Goal: Answer question/provide support: Share knowledge or assist other users

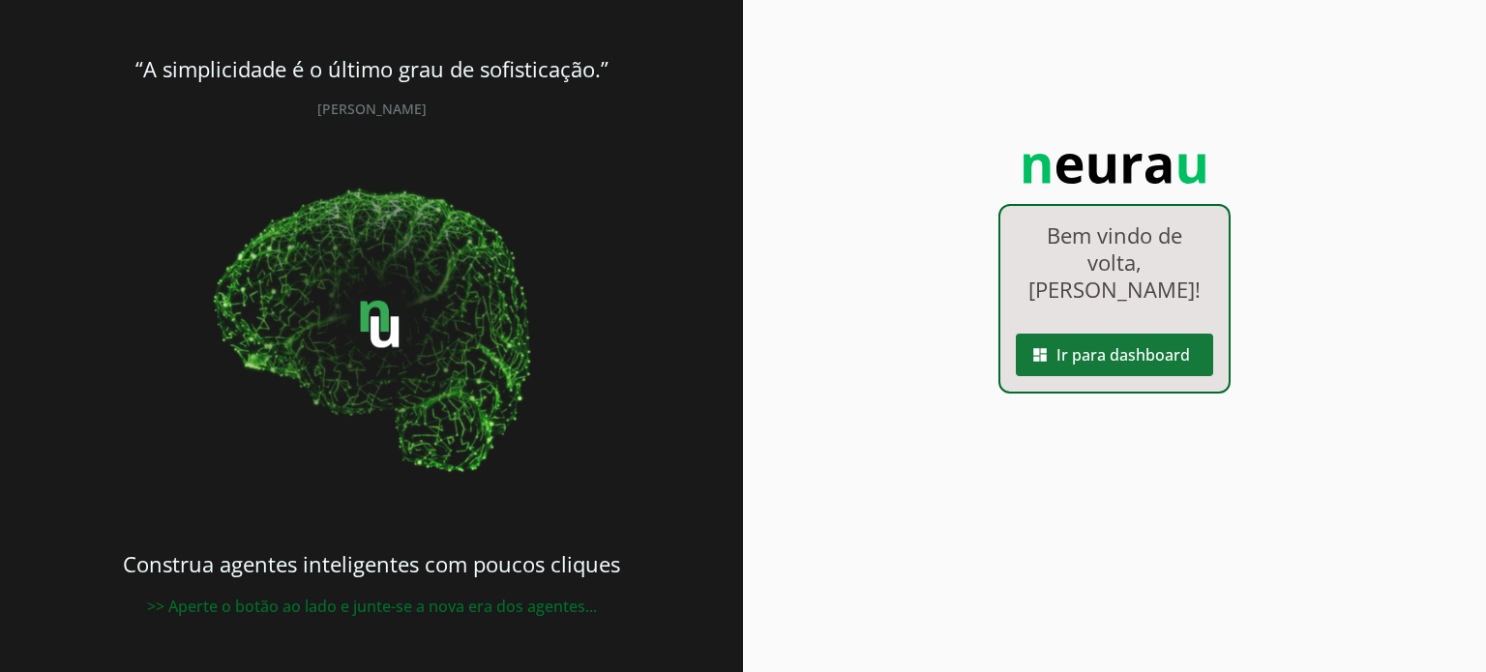
click at [1137, 332] on span at bounding box center [1114, 355] width 197 height 46
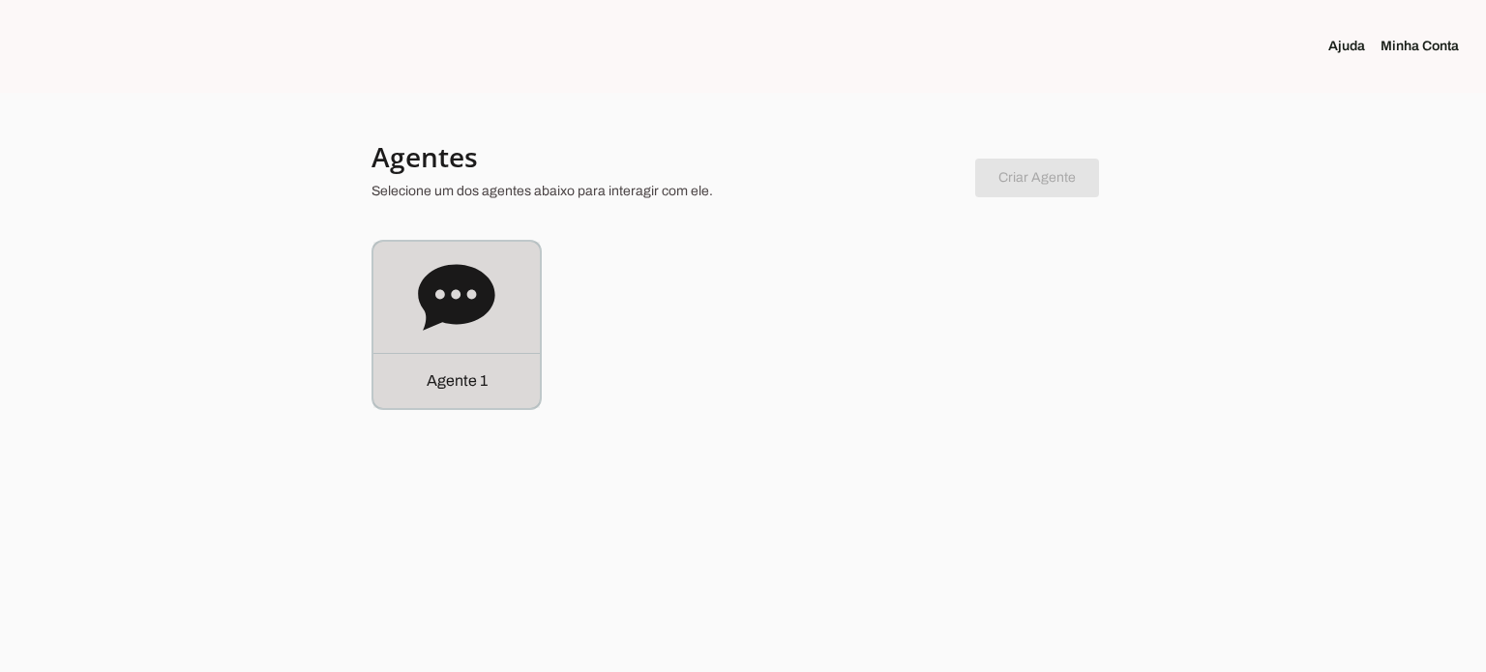
click at [468, 310] on icon at bounding box center [456, 297] width 76 height 66
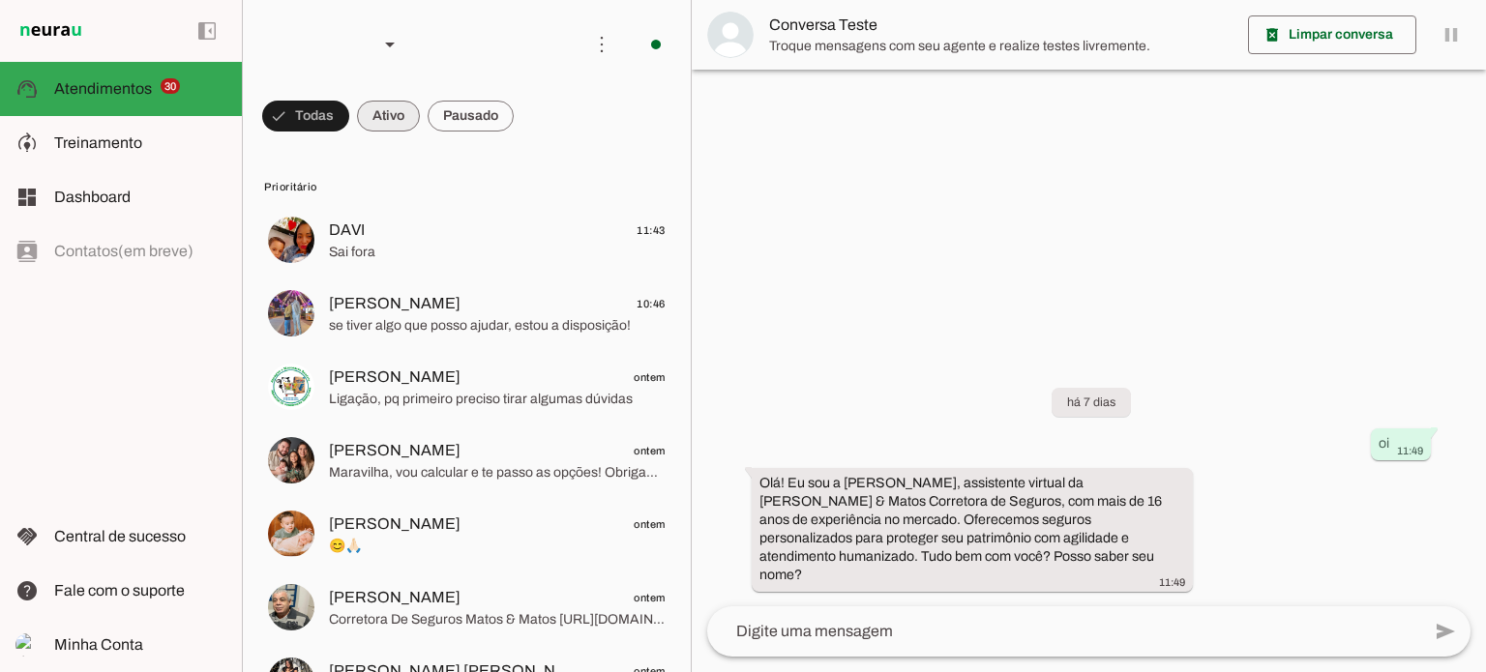
click at [349, 112] on span at bounding box center [305, 116] width 87 height 46
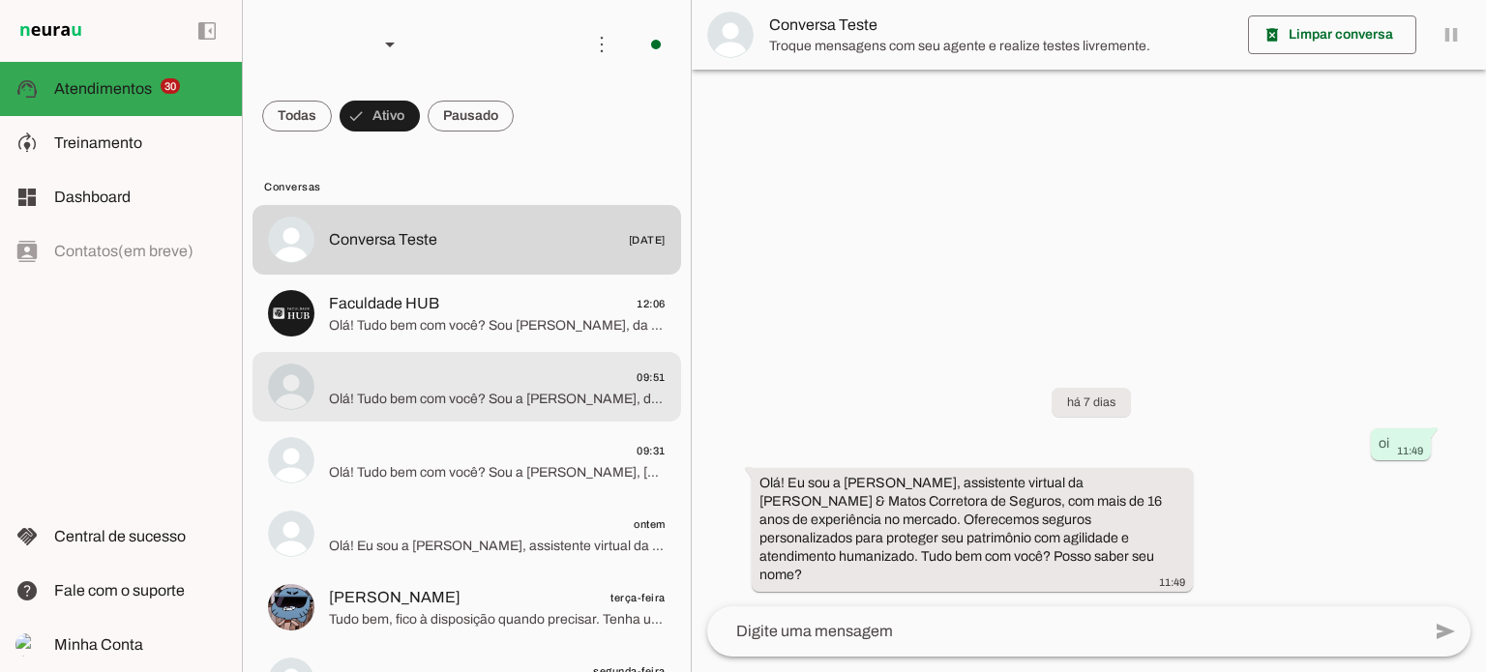
click at [460, 382] on span "09:51" at bounding box center [497, 378] width 337 height 24
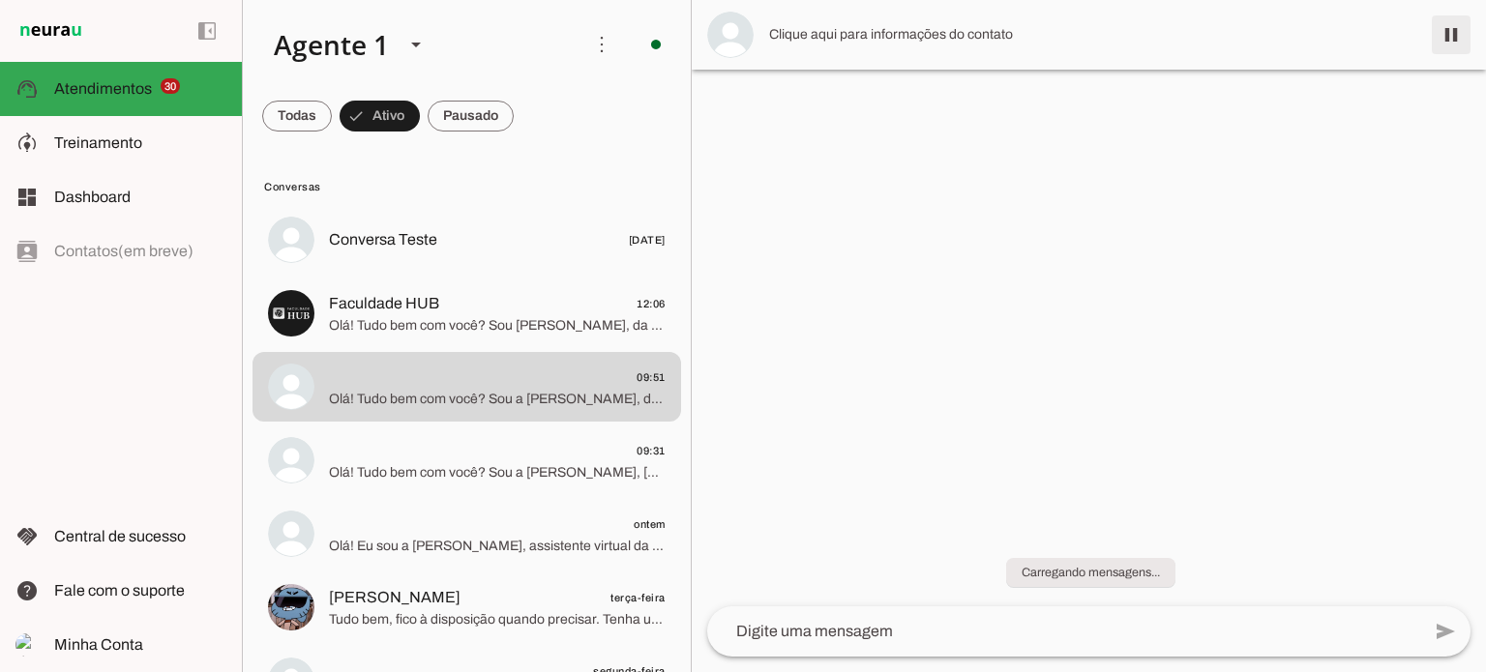
click at [1455, 35] on span at bounding box center [1451, 35] width 46 height 46
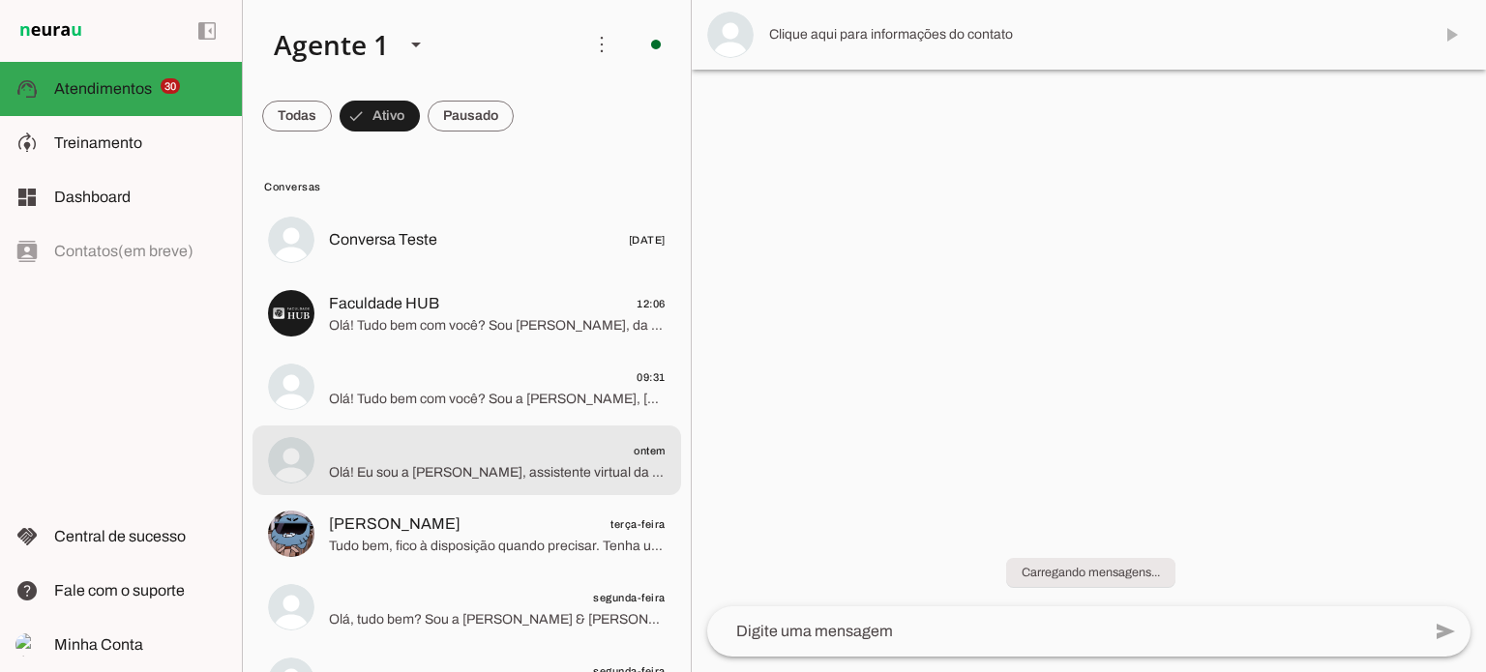
click at [445, 459] on span "ontem" at bounding box center [497, 451] width 337 height 24
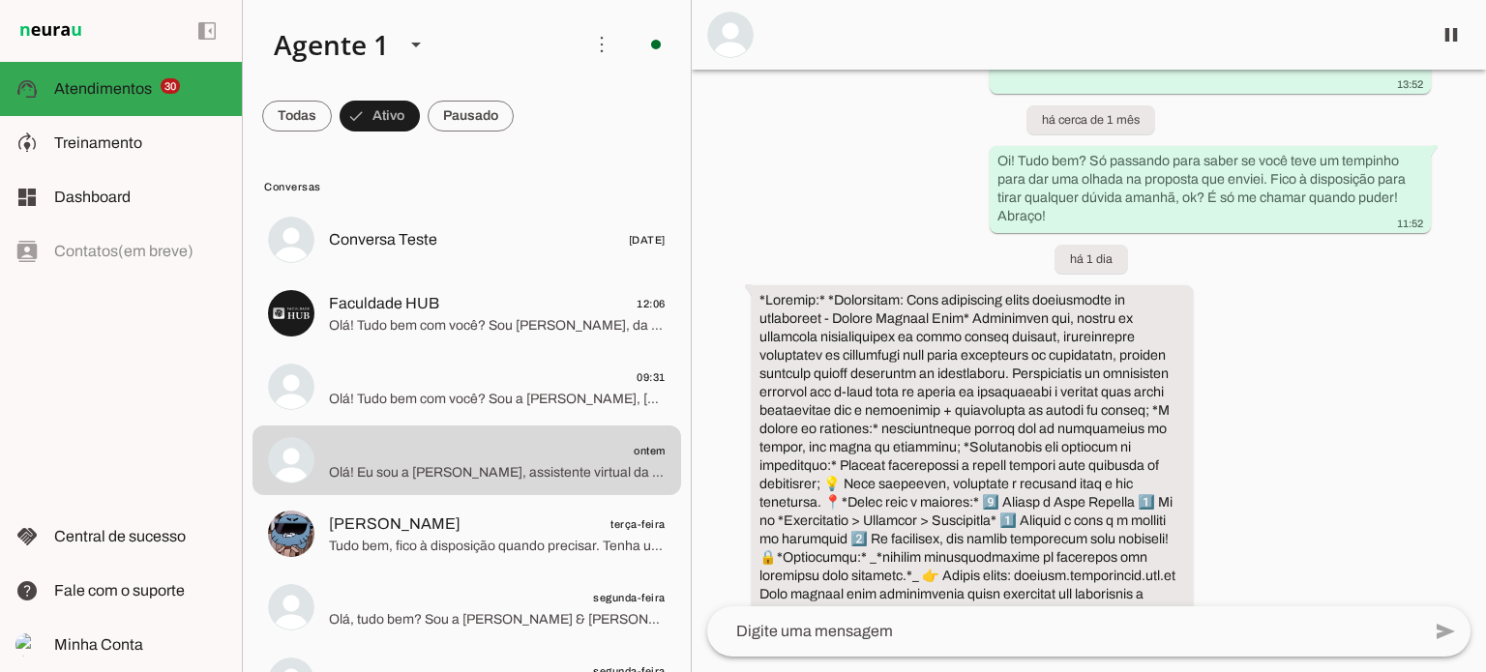
scroll to position [1200, 0]
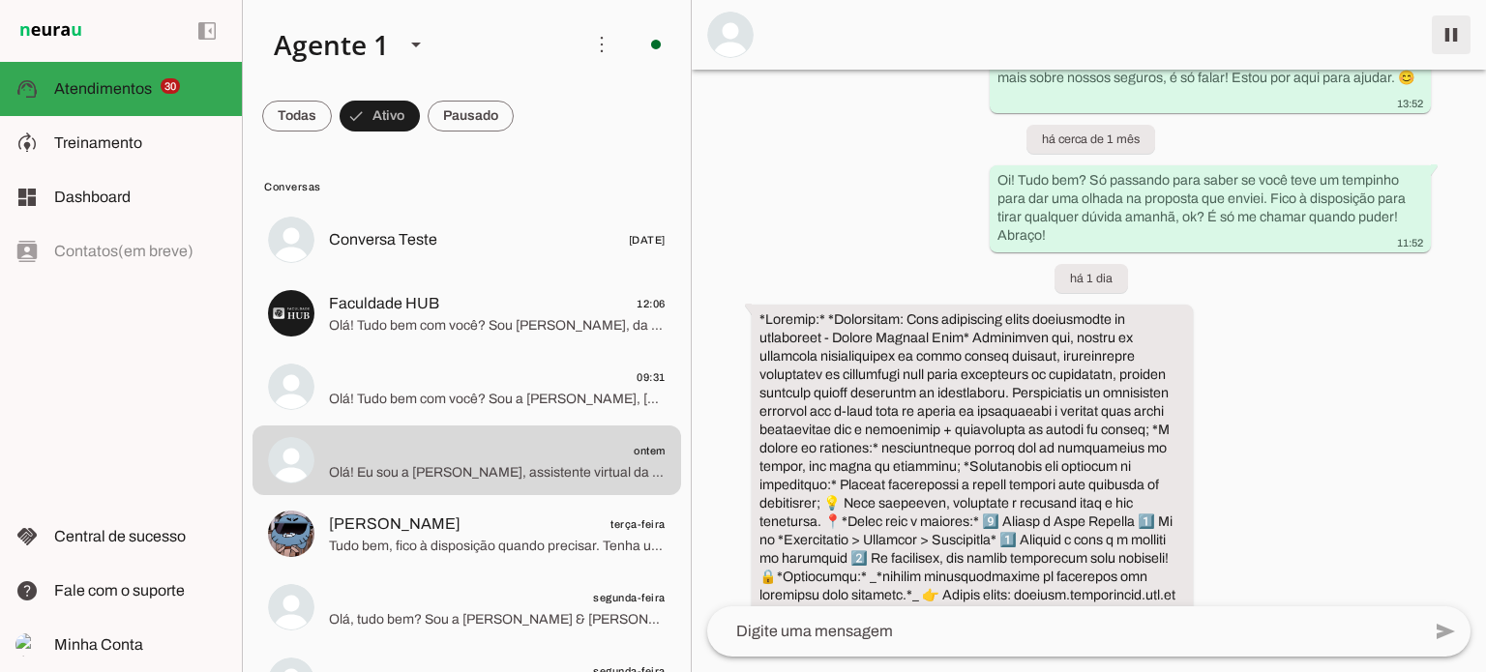
click at [1456, 41] on span at bounding box center [1451, 35] width 46 height 46
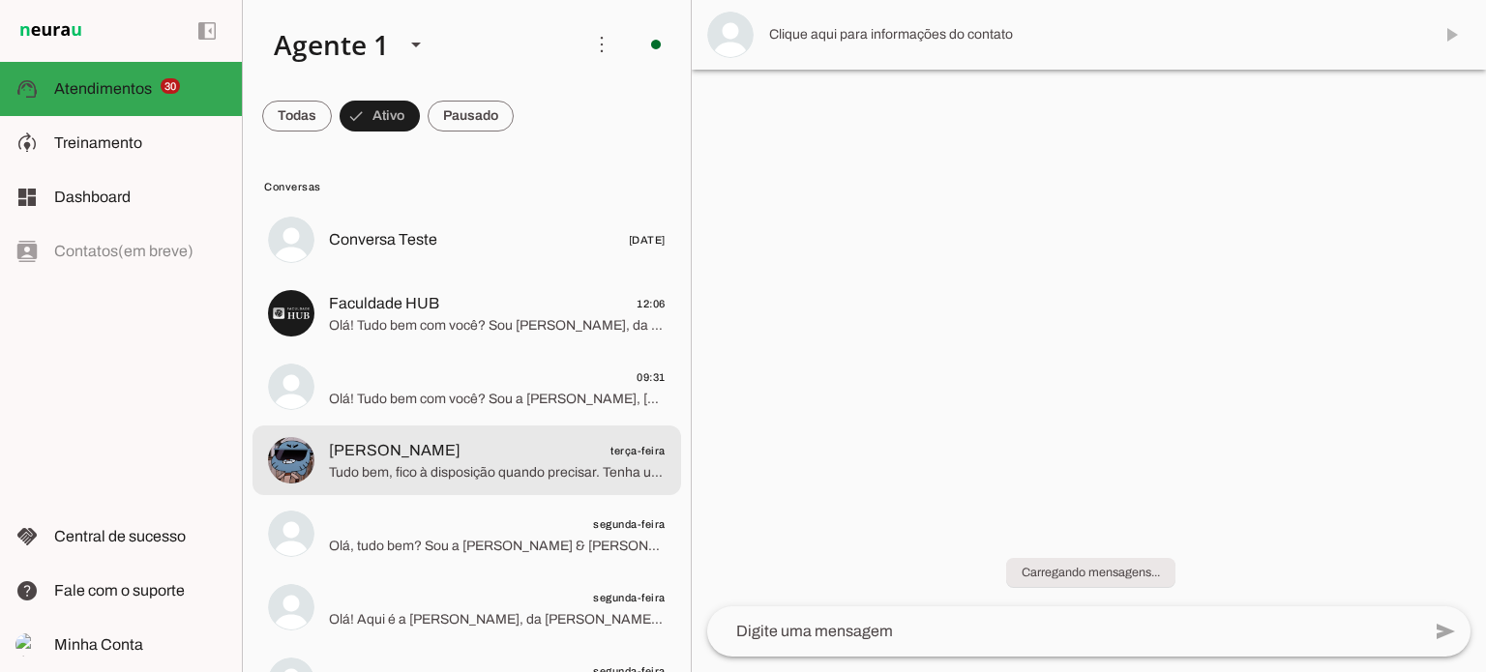
scroll to position [193, 0]
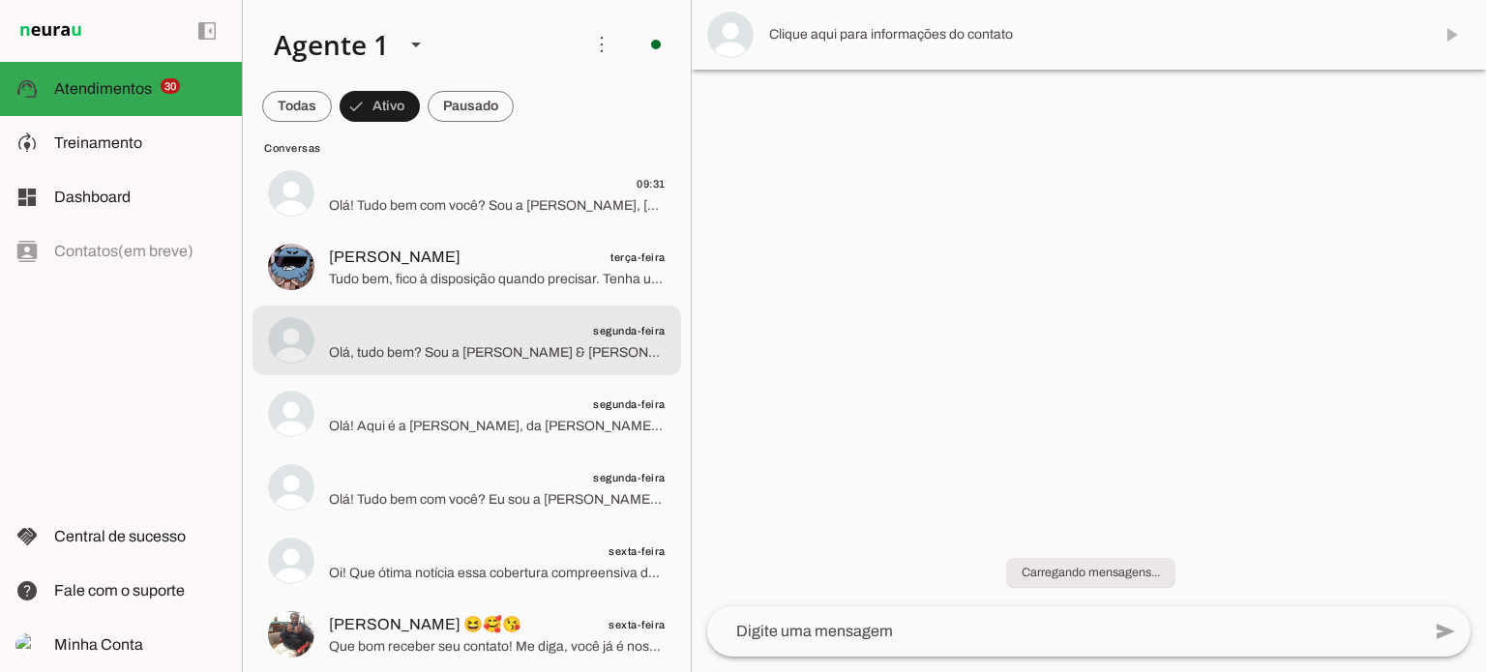
click at [472, 356] on span "Olá, tudo bem? Sou a [PERSON_NAME] & [PERSON_NAME], corretora com mais de 16 an…" at bounding box center [497, 352] width 337 height 19
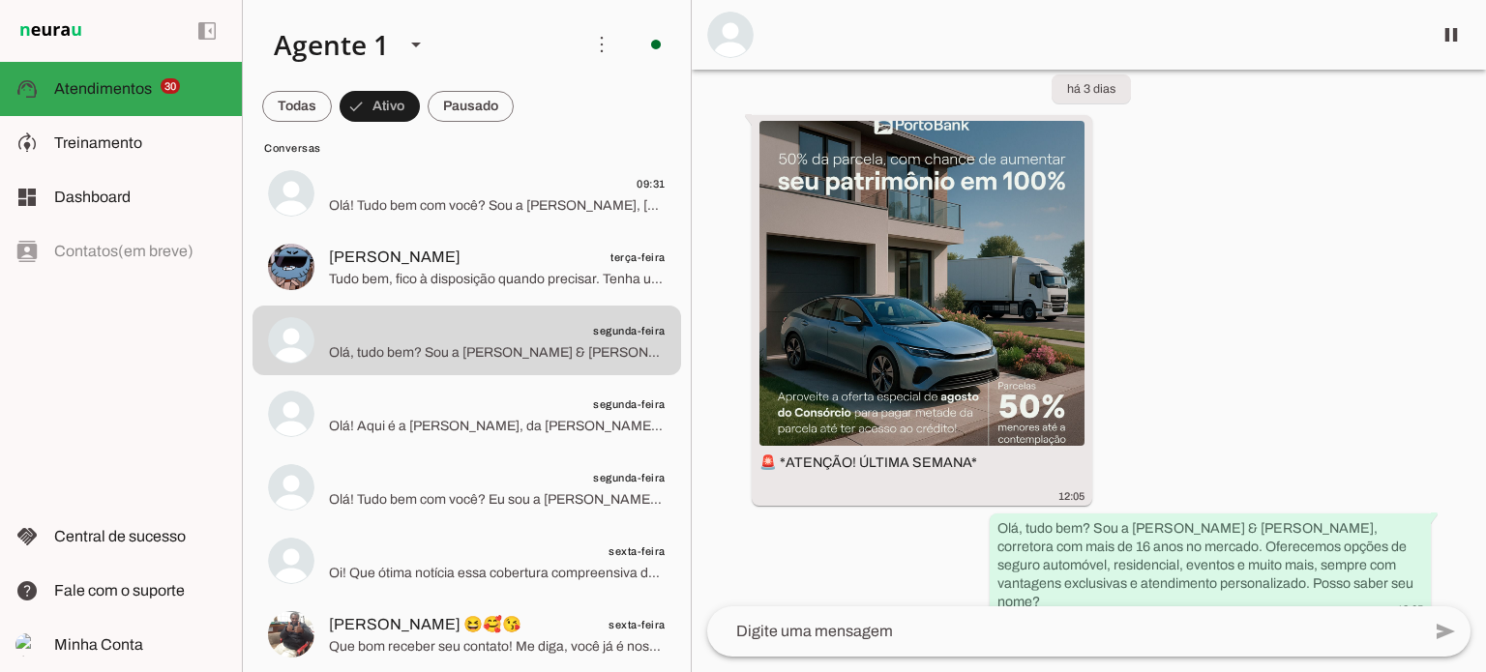
scroll to position [1045, 0]
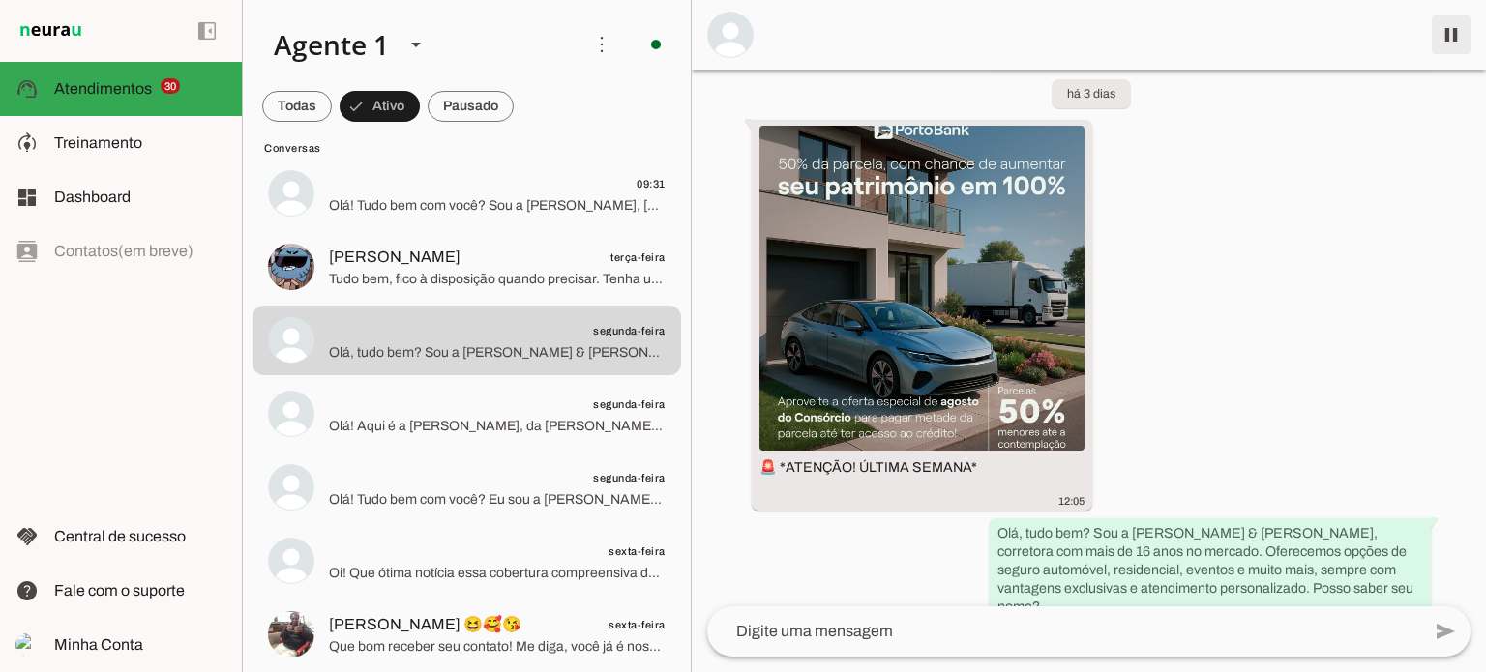
click at [1445, 34] on span at bounding box center [1451, 35] width 46 height 46
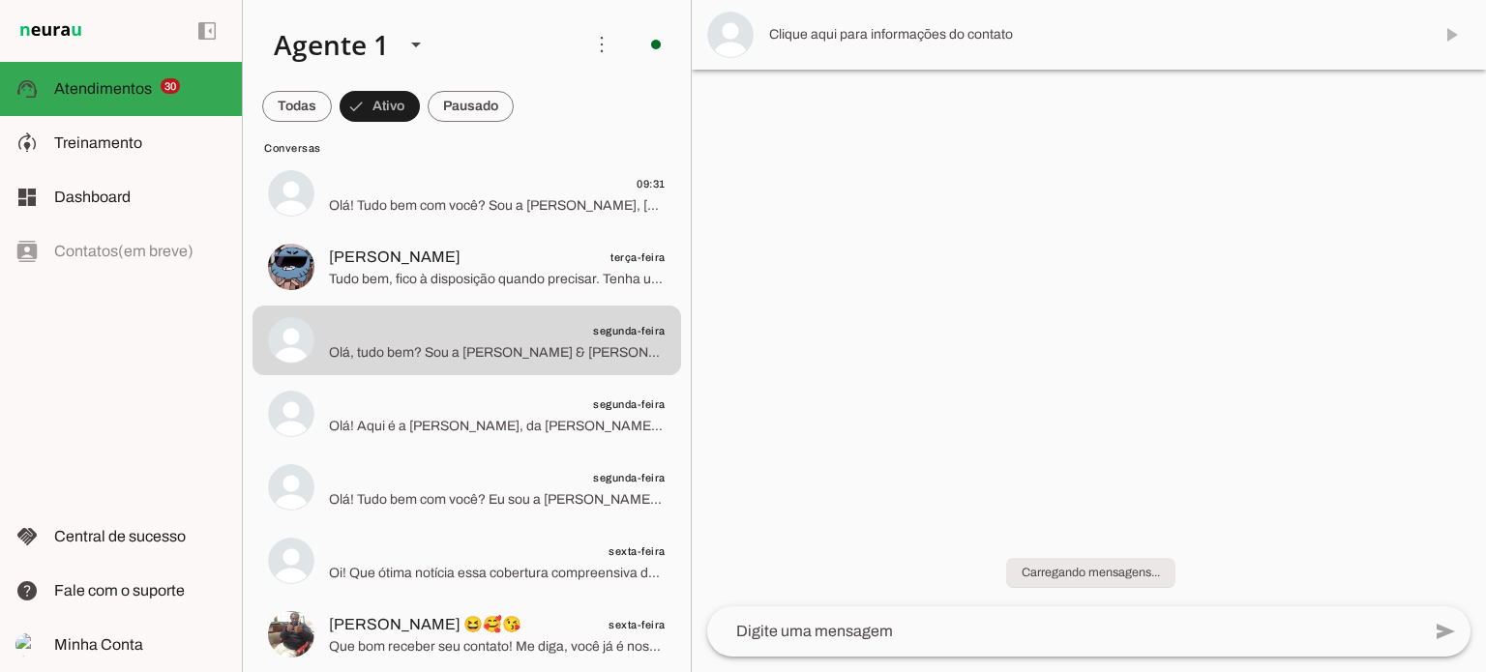
scroll to position [0, 0]
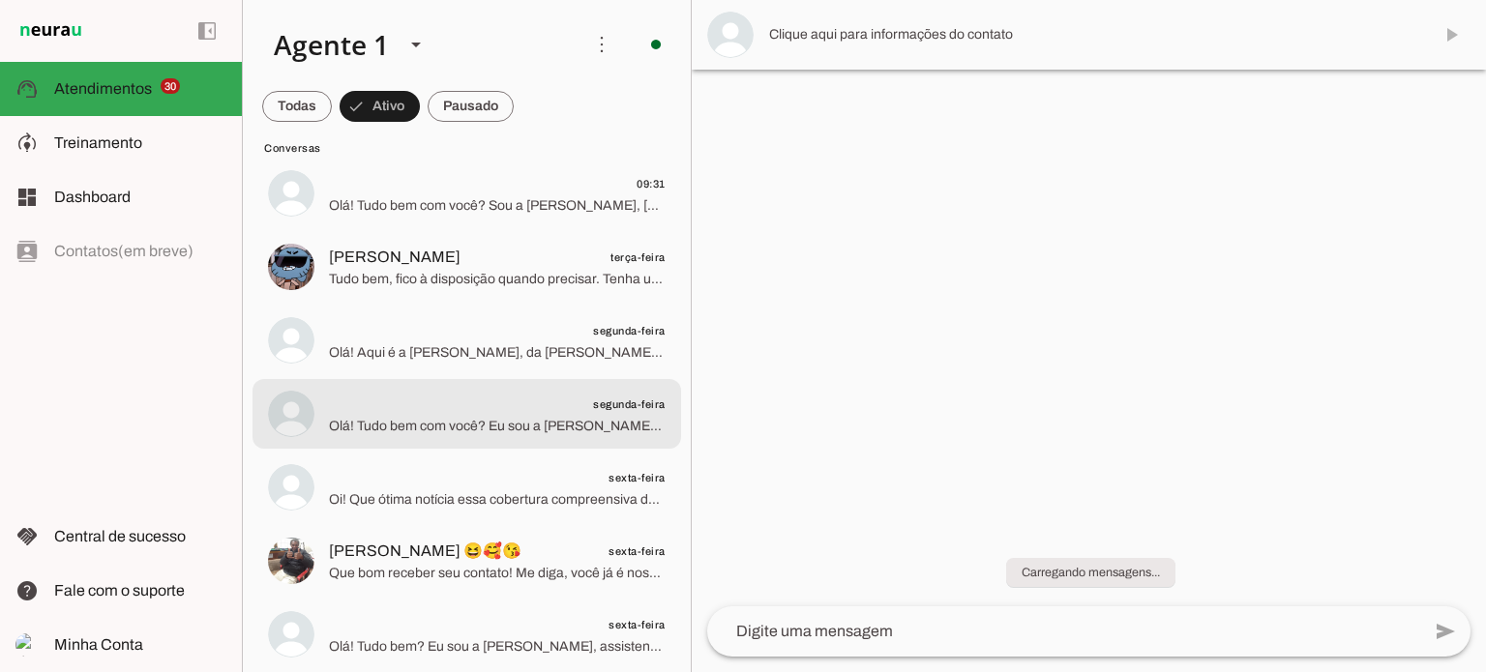
click at [437, 411] on span "segunda-feira" at bounding box center [497, 405] width 337 height 24
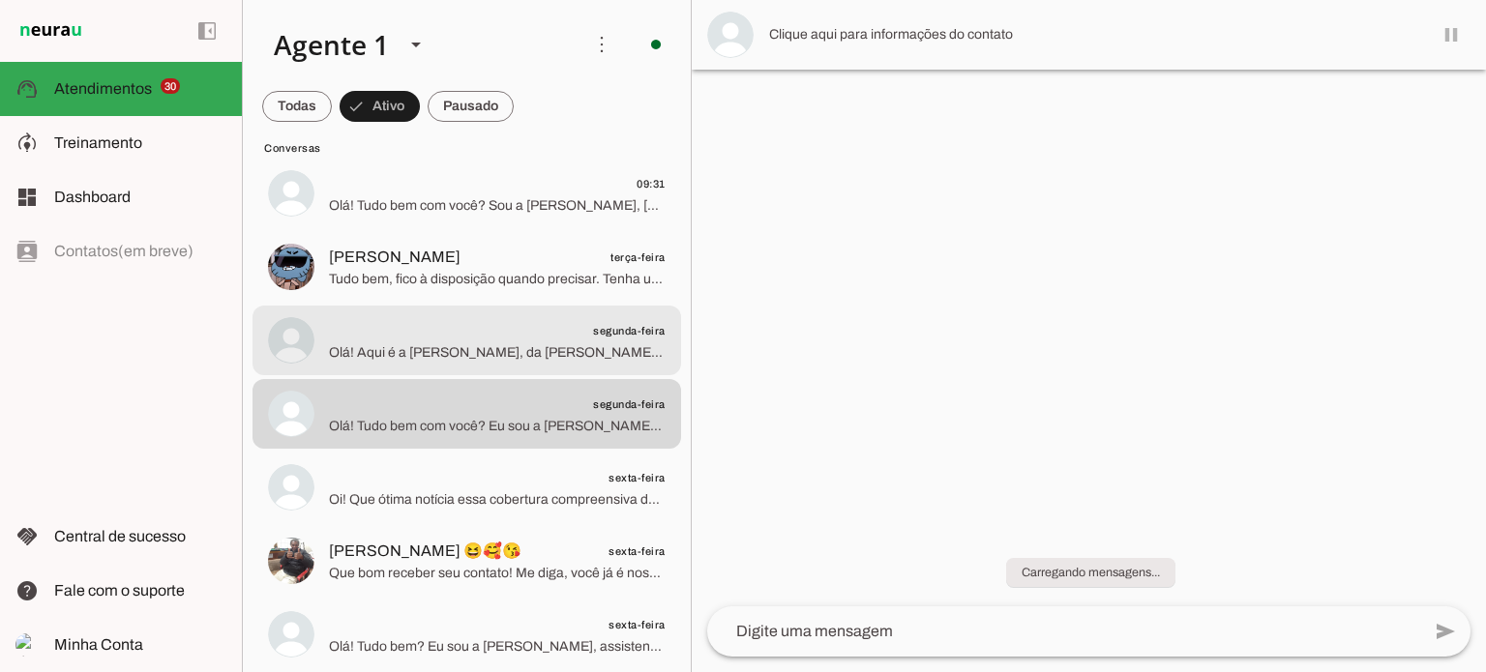
click at [463, 349] on span "Olá! Aqui é a [PERSON_NAME], da [PERSON_NAME] & [PERSON_NAME], corretora com ma…" at bounding box center [497, 352] width 337 height 19
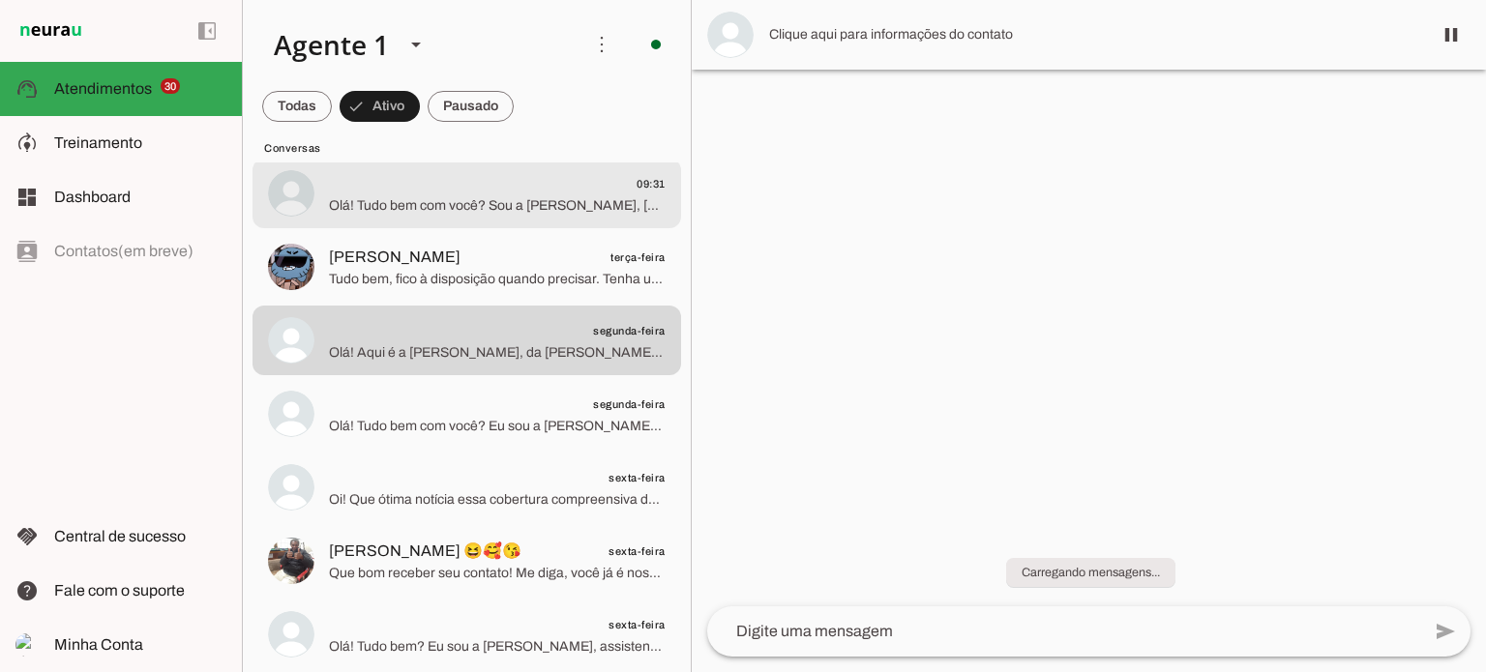
click at [507, 202] on span "Olá! Tudo bem com você? Sou a [PERSON_NAME], [PERSON_NAME] & [PERSON_NAME], cor…" at bounding box center [497, 205] width 337 height 19
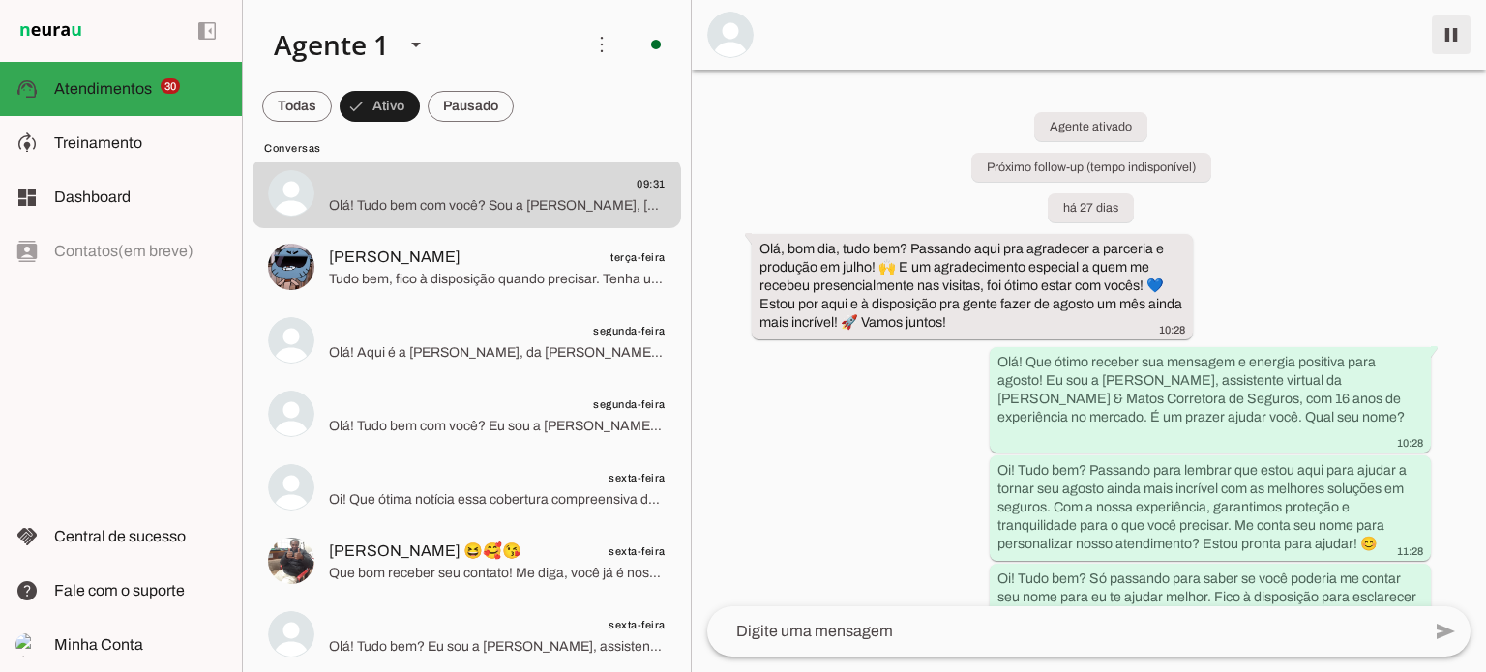
click at [1437, 32] on span at bounding box center [1451, 35] width 46 height 46
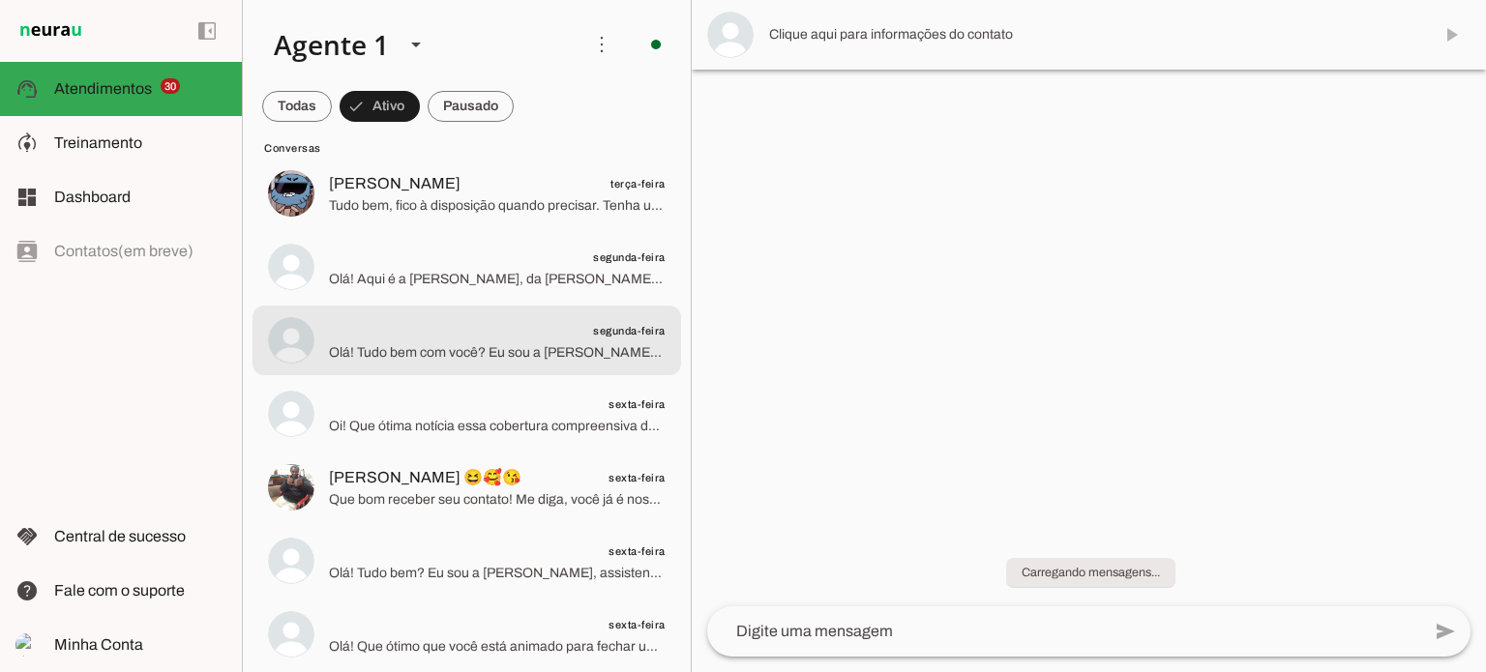
click at [418, 346] on span "Olá! Tudo bem com você? Eu sou a [PERSON_NAME], da [PERSON_NAME] & [PERSON_NAME…" at bounding box center [497, 352] width 337 height 19
